Goal: Check status

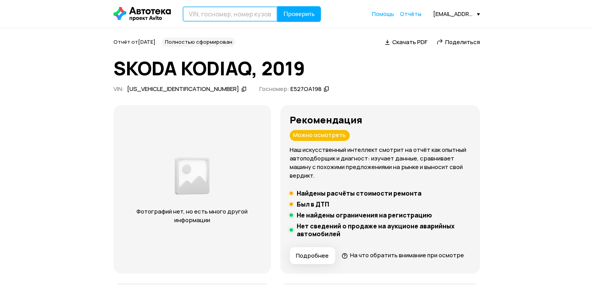
click at [206, 11] on input "text" at bounding box center [229, 14] width 95 height 16
paste input "[VEHICLE_IDENTIFICATION_NUMBER]"
type input "[VEHICLE_IDENTIFICATION_NUMBER]"
click at [277, 6] on button "Проверить" at bounding box center [299, 14] width 44 height 16
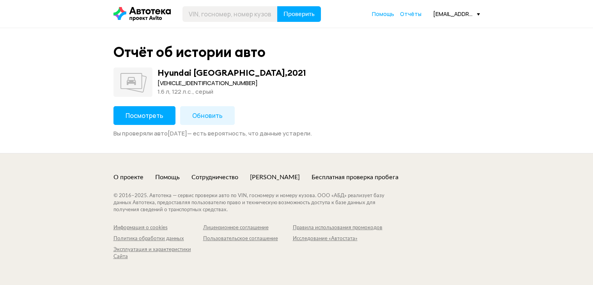
click at [134, 119] on span "Посмотреть" at bounding box center [145, 115] width 38 height 9
